Goal: Information Seeking & Learning: Learn about a topic

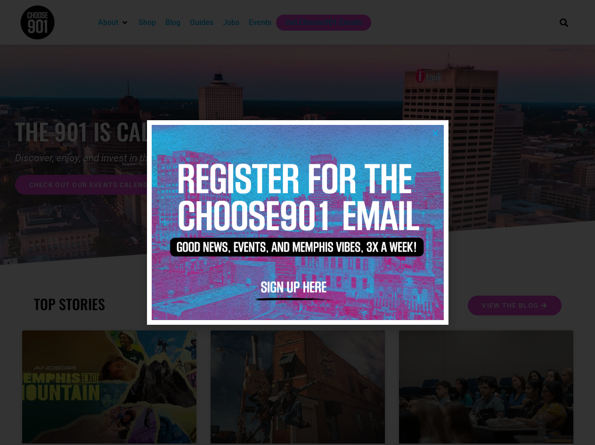
click at [432, 130] on icon "Close" at bounding box center [435, 133] width 7 height 7
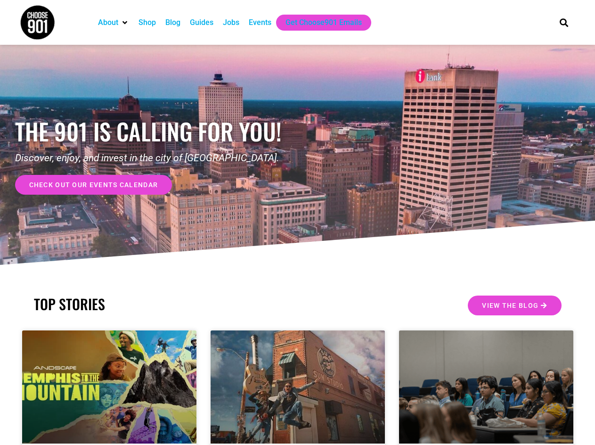
click at [149, 185] on span "check out our events calendar" at bounding box center [93, 184] width 129 height 7
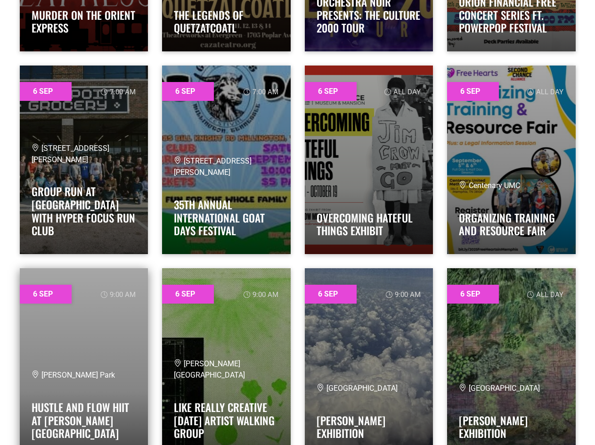
scroll to position [1932, 0]
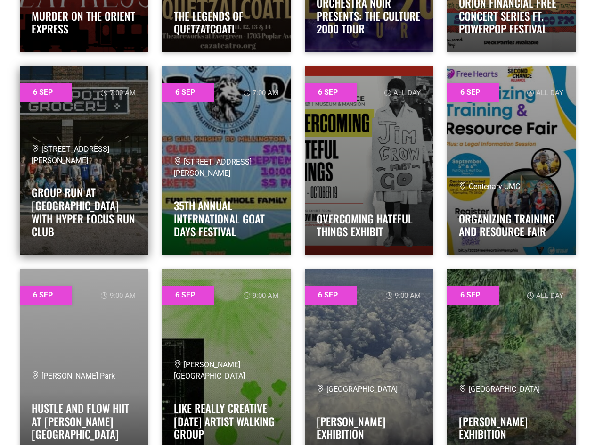
click at [84, 165] on span "[STREET_ADDRESS][PERSON_NAME]" at bounding box center [71, 155] width 78 height 20
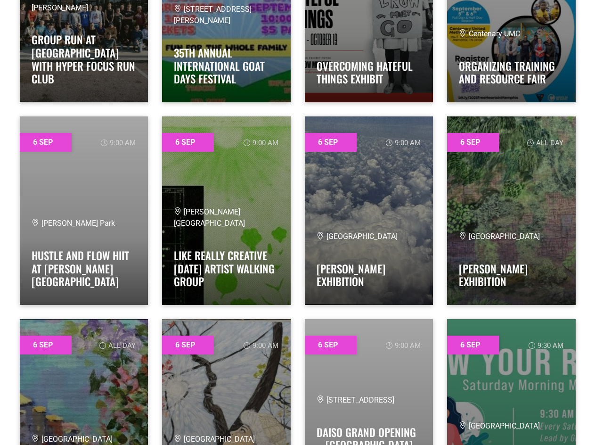
scroll to position [2120, 0]
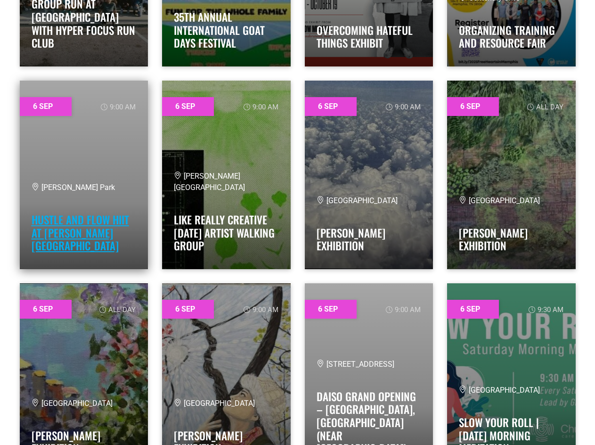
click at [65, 245] on link "Hustle and Flow HIIT at [PERSON_NAME][GEOGRAPHIC_DATA]" at bounding box center [81, 233] width 98 height 42
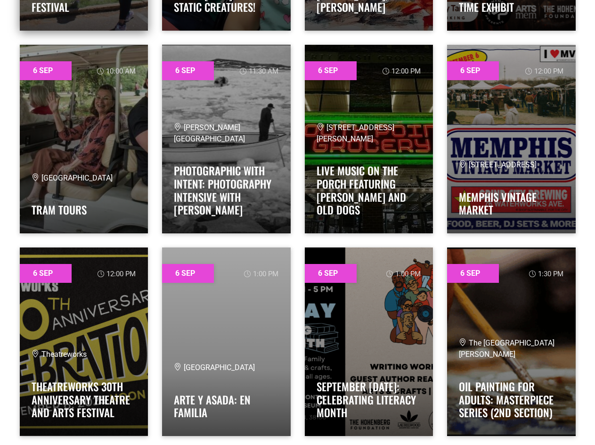
scroll to position [2827, 0]
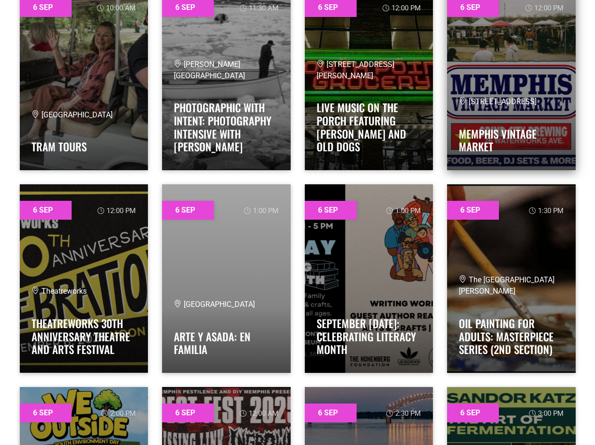
click at [492, 37] on link at bounding box center [511, 76] width 129 height 188
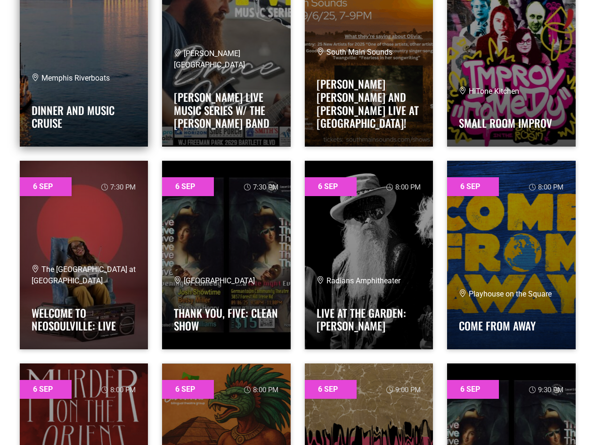
scroll to position [3910, 0]
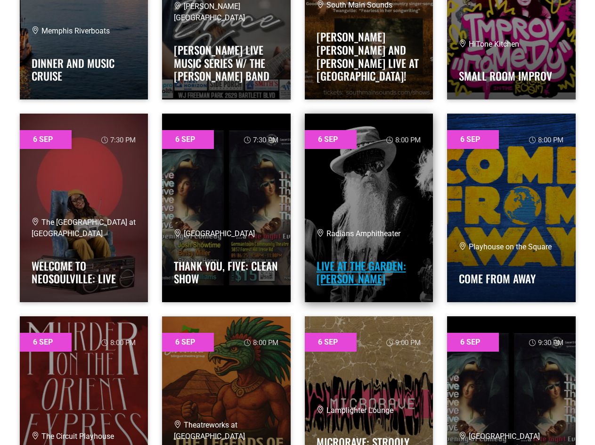
click at [374, 262] on link "Live at the Garden: [PERSON_NAME]" at bounding box center [362, 272] width 90 height 29
